Goal: Task Accomplishment & Management: Use online tool/utility

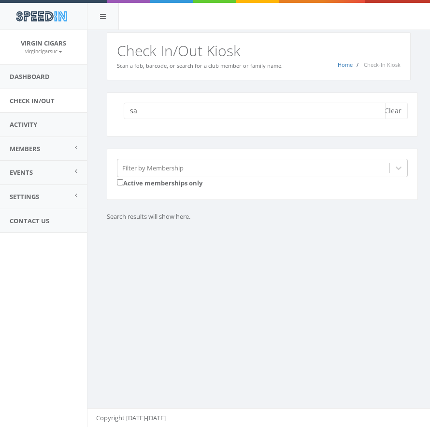
type input "s"
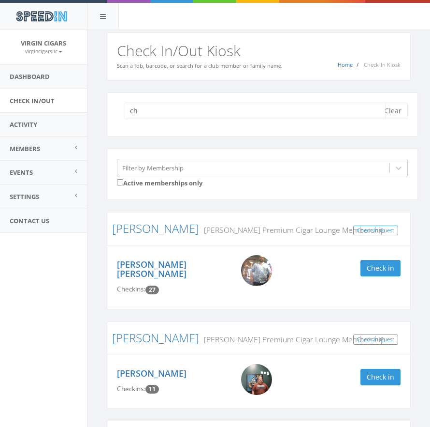
type input "c"
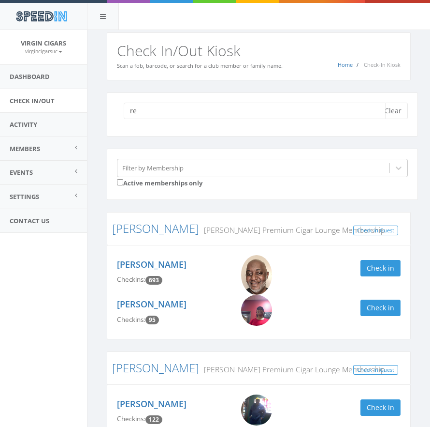
type input "r"
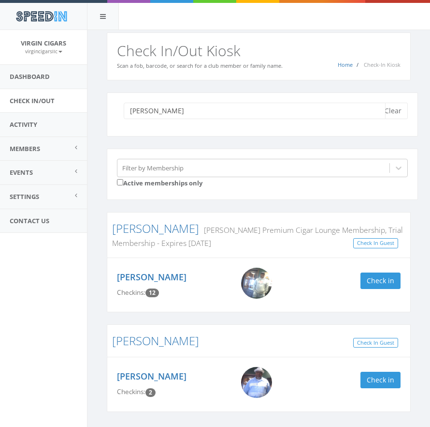
type input "[PERSON_NAME]"
click at [259, 282] on img at bounding box center [256, 282] width 31 height 31
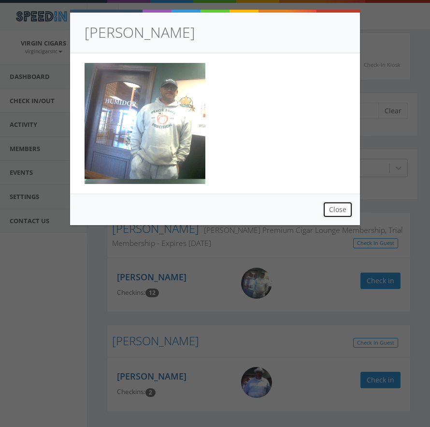
click at [337, 211] on button "Close" at bounding box center [338, 209] width 30 height 16
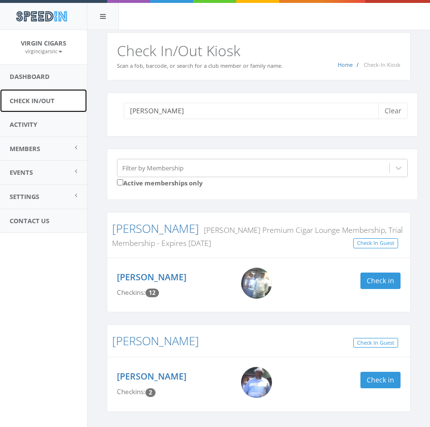
click at [38, 96] on link "Check In/Out" at bounding box center [43, 101] width 87 height 24
